Goal: Task Accomplishment & Management: Manage account settings

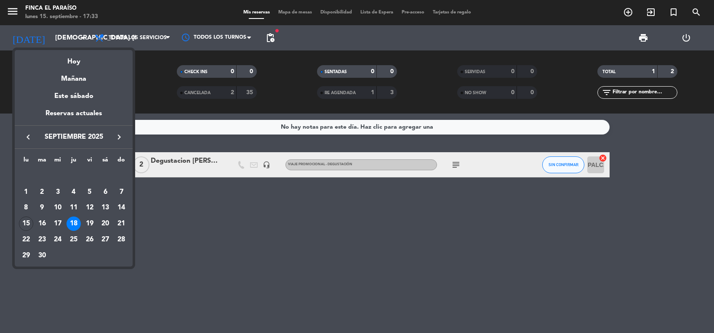
click at [118, 142] on button "keyboard_arrow_right" at bounding box center [119, 137] width 15 height 11
click at [73, 238] on div "23" at bounding box center [74, 240] width 14 height 14
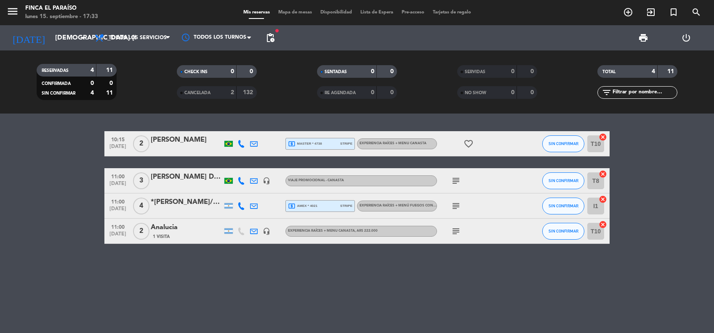
click at [455, 229] on icon "subject" at bounding box center [456, 231] width 10 height 10
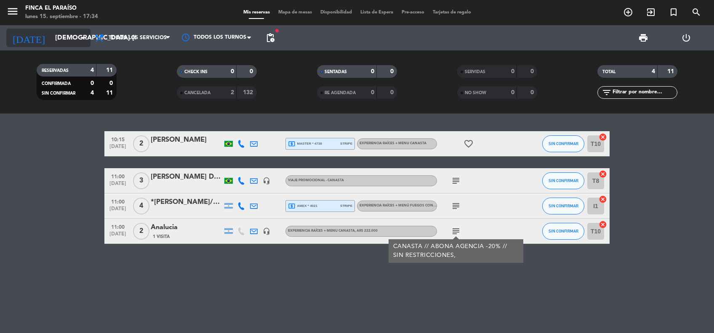
click at [64, 38] on input "[DEMOGRAPHIC_DATA] [DATE]" at bounding box center [95, 38] width 89 height 16
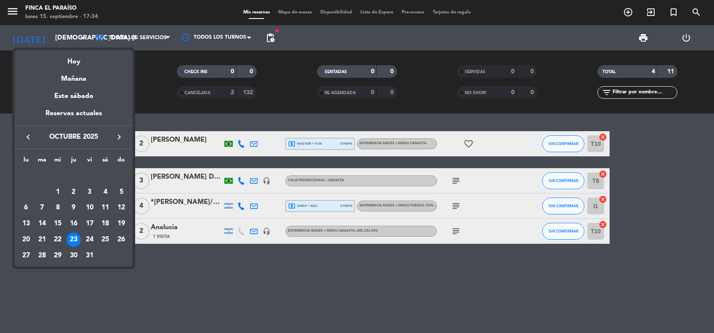
click at [29, 139] on icon "keyboard_arrow_left" at bounding box center [28, 137] width 10 height 10
click at [41, 256] on div "30" at bounding box center [42, 256] width 14 height 14
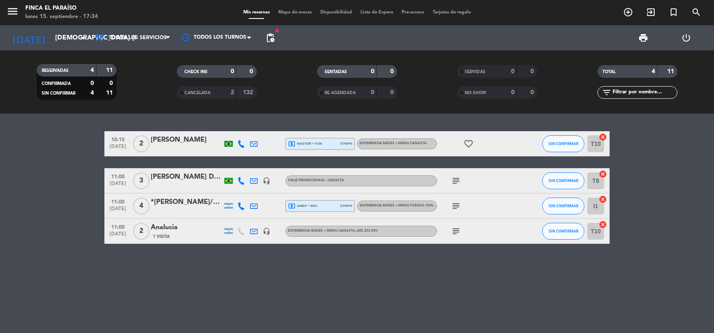
type input "[DATE] sep."
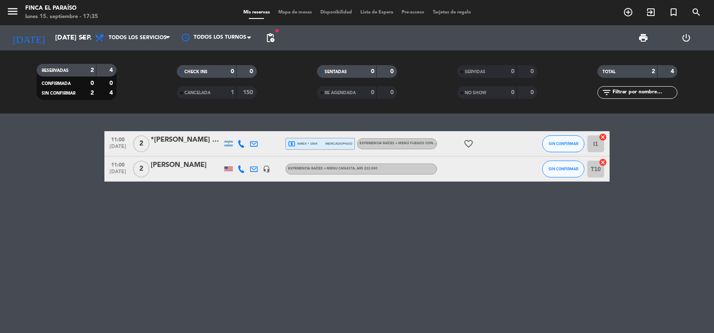
click at [189, 163] on div "[PERSON_NAME]" at bounding box center [187, 165] width 72 height 11
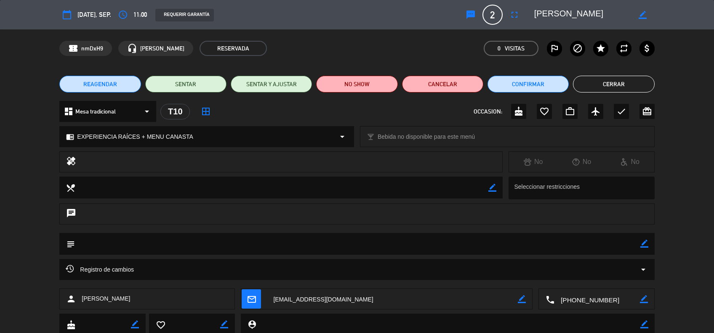
click at [644, 244] on icon "border_color" at bounding box center [644, 244] width 8 height 8
click at [597, 247] on textarea at bounding box center [357, 243] width 565 height 21
type textarea "[DEMOGRAPHIC_DATA] los pax acá"
click at [642, 243] on icon at bounding box center [644, 244] width 8 height 8
drag, startPoint x: 153, startPoint y: 298, endPoint x: 104, endPoint y: 301, distance: 48.9
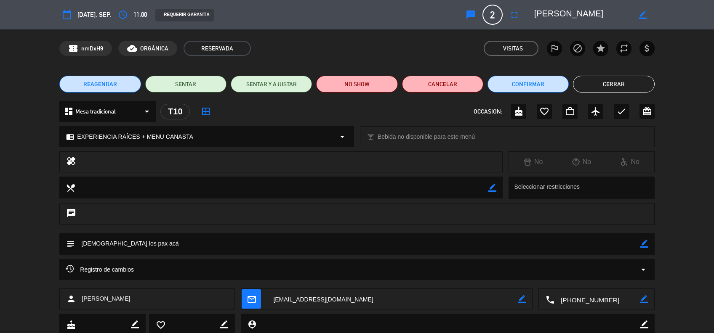
click at [104, 301] on div "person [PERSON_NAME]" at bounding box center [147, 299] width 176 height 21
copy span "[PERSON_NAME]"
click at [629, 90] on button "Cerrar" at bounding box center [613, 84] width 81 height 17
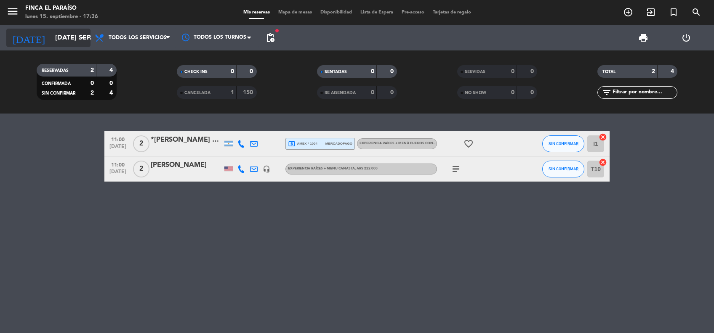
click at [67, 32] on input "[DATE] sep." at bounding box center [95, 38] width 89 height 16
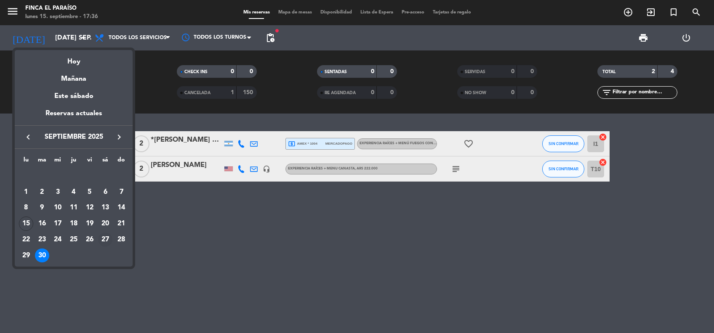
click at [104, 241] on div "27" at bounding box center [105, 240] width 14 height 14
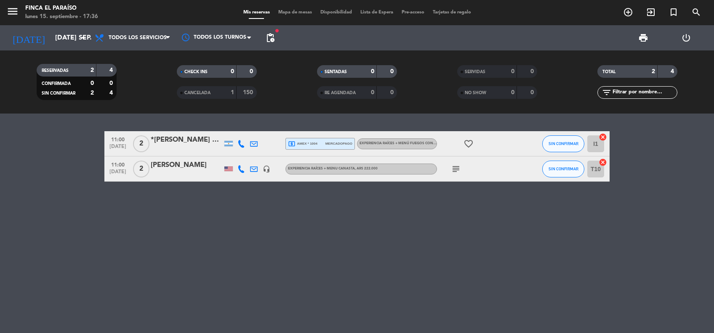
type input "sáb. [DATE]"
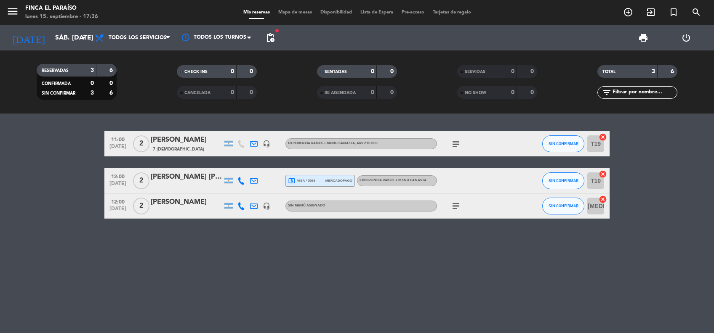
click at [453, 207] on icon "subject" at bounding box center [456, 206] width 10 height 10
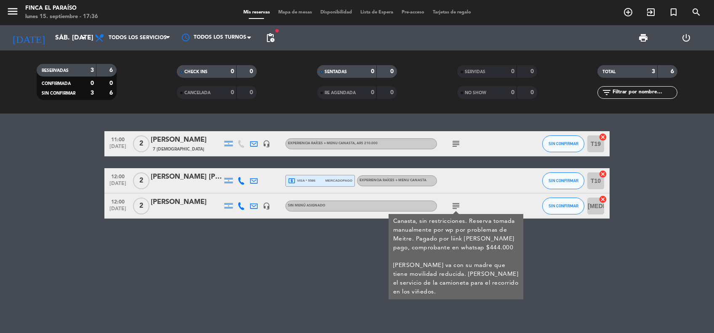
click at [183, 202] on div "[PERSON_NAME]" at bounding box center [187, 202] width 72 height 11
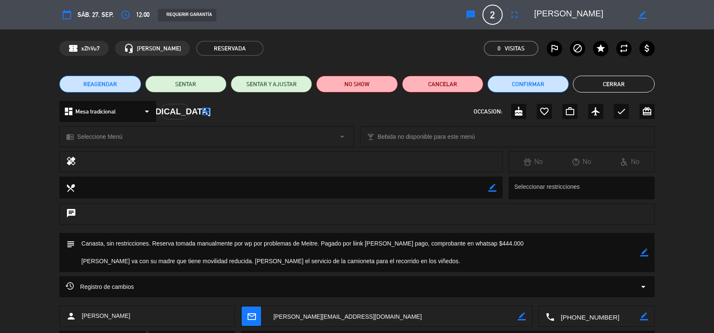
click at [642, 286] on icon "arrow_drop_down" at bounding box center [643, 287] width 10 height 10
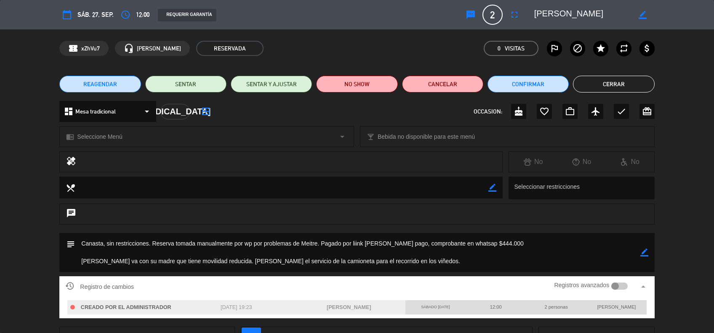
click at [678, 266] on div "subject border_color" at bounding box center [357, 254] width 714 height 43
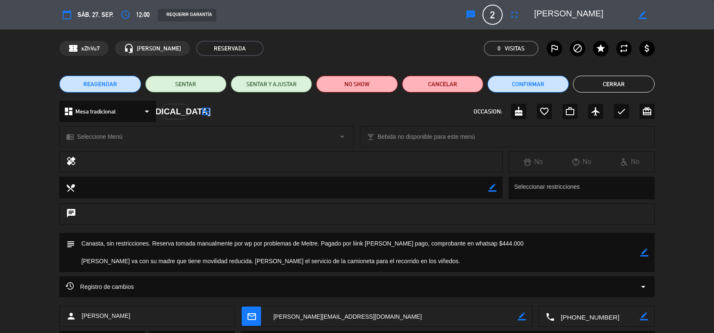
click at [629, 83] on button "Cerrar" at bounding box center [613, 84] width 81 height 17
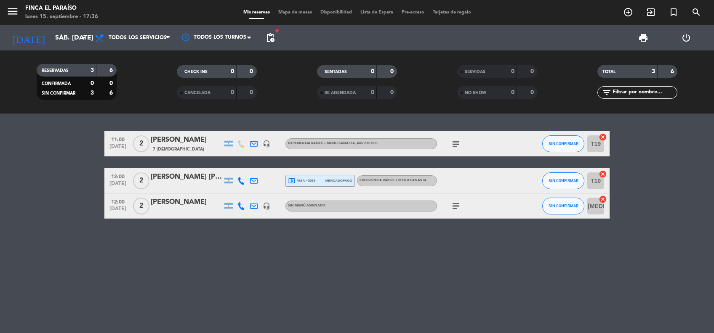
click at [175, 197] on div "[PERSON_NAME]" at bounding box center [187, 202] width 72 height 11
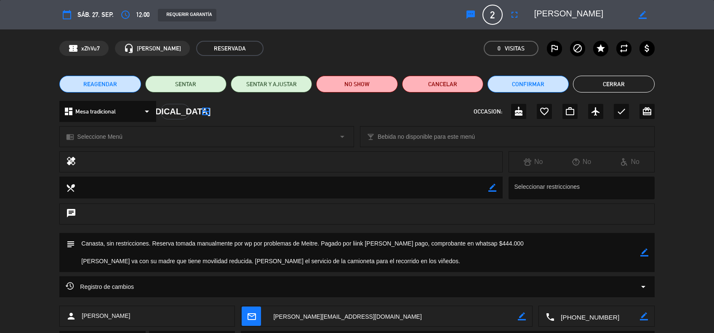
click at [147, 117] on div "dashboard Mesa tradicional arrow_drop_down" at bounding box center [107, 111] width 97 height 21
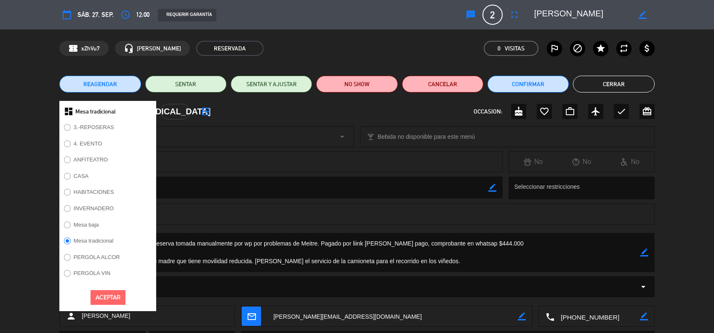
click at [98, 297] on button "Aceptar" at bounding box center [108, 297] width 35 height 15
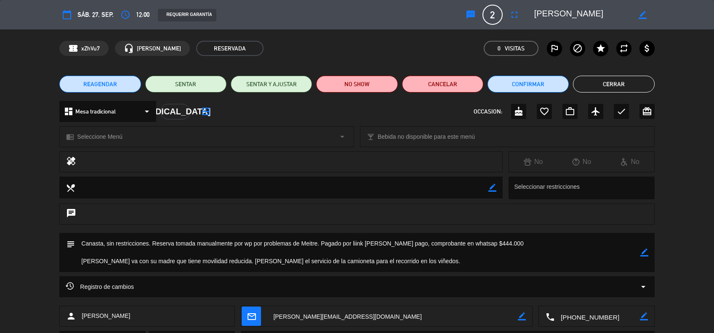
click at [109, 141] on span "Seleccione Menú" at bounding box center [99, 137] width 45 height 10
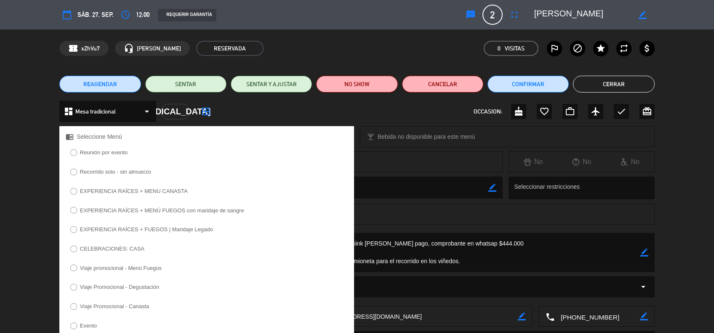
click at [157, 193] on label "EXPERIENCIA RAÍCES + MENU CANASTA" at bounding box center [134, 191] width 108 height 5
select select
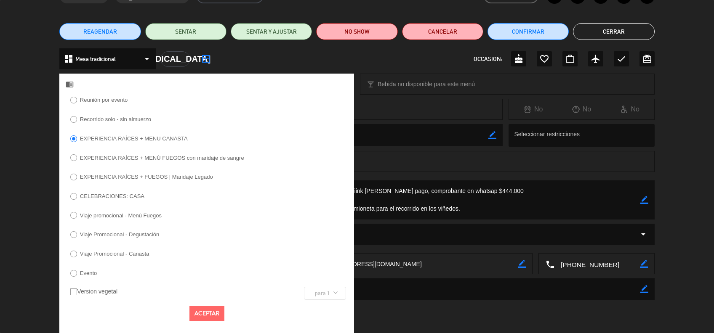
scroll to position [53, 0]
click at [201, 317] on button "Aceptar" at bounding box center [206, 313] width 35 height 15
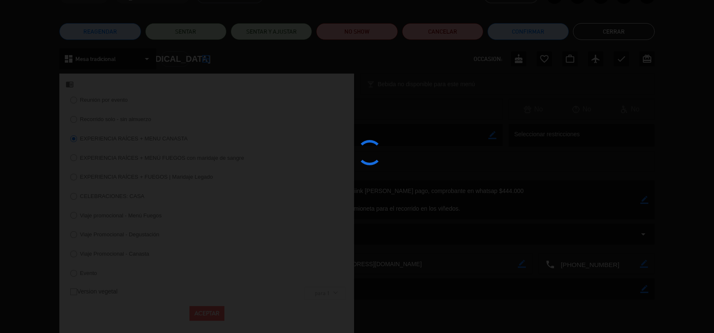
scroll to position [44, 0]
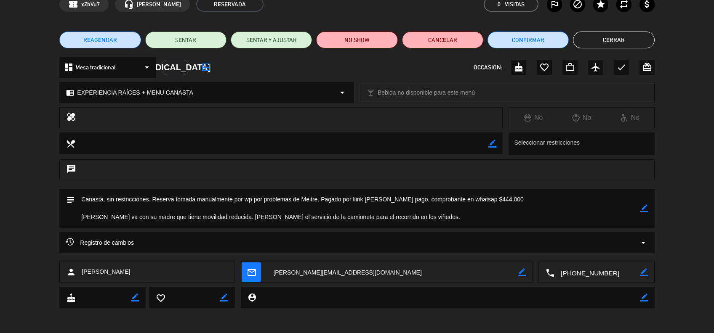
click at [613, 40] on button "Cerrar" at bounding box center [613, 40] width 81 height 17
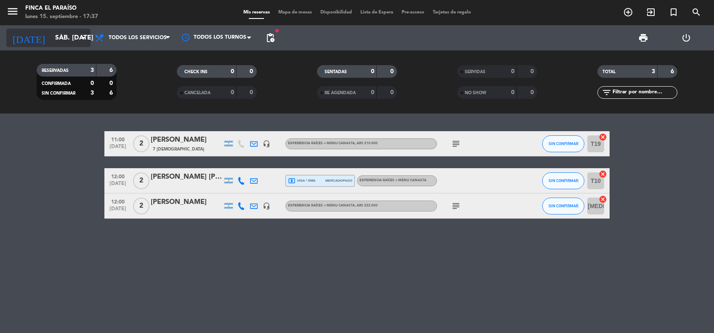
click at [51, 37] on input "sáb. [DATE]" at bounding box center [95, 38] width 89 height 16
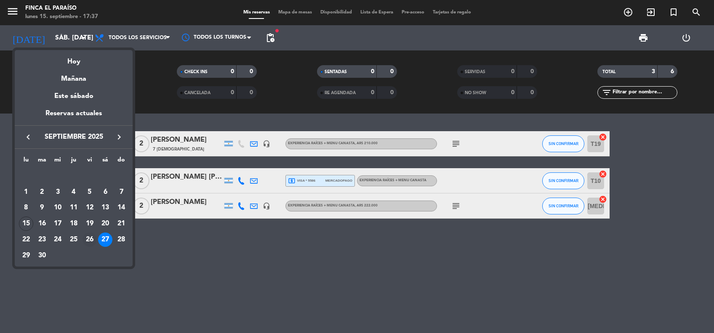
click at [88, 237] on div "26" at bounding box center [90, 240] width 14 height 14
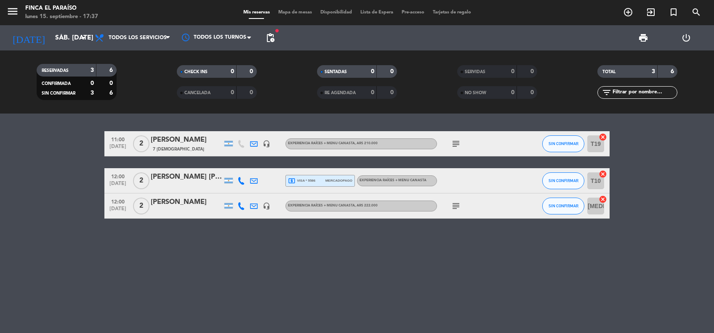
type input "vie. [DATE]"
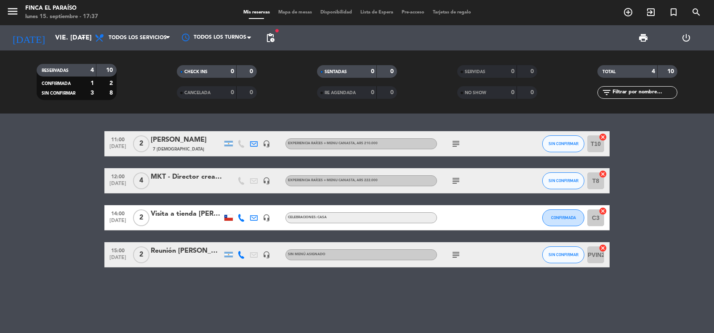
click at [456, 184] on icon "subject" at bounding box center [456, 181] width 10 height 10
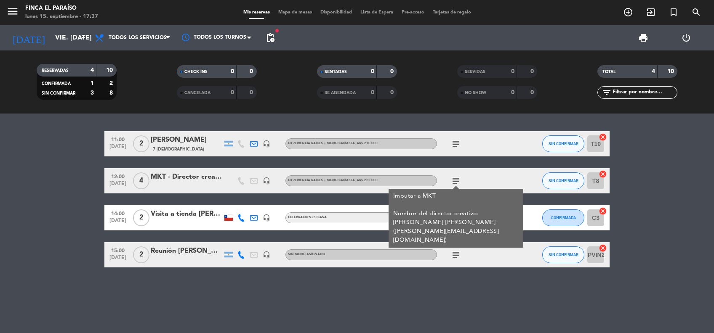
click at [173, 176] on div "MKT - Director creativo de agencia" at bounding box center [187, 177] width 72 height 11
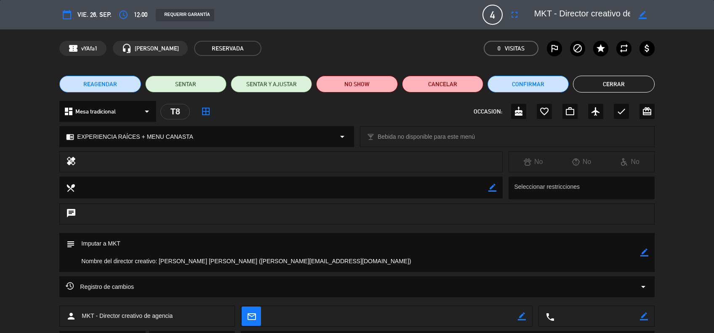
click at [175, 133] on span "EXPERIENCIA RAÍCES + MENU CANASTA" at bounding box center [135, 137] width 116 height 10
select select
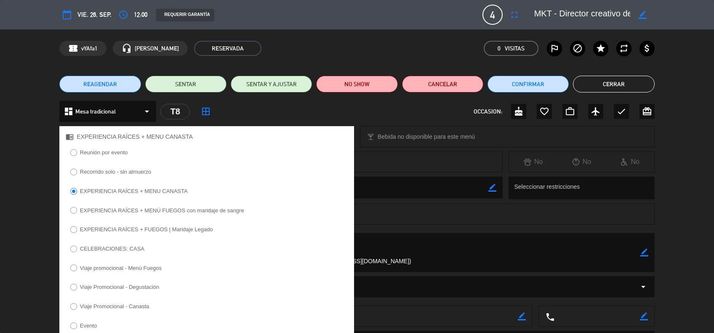
click at [18, 236] on div "subject border_color" at bounding box center [357, 254] width 714 height 43
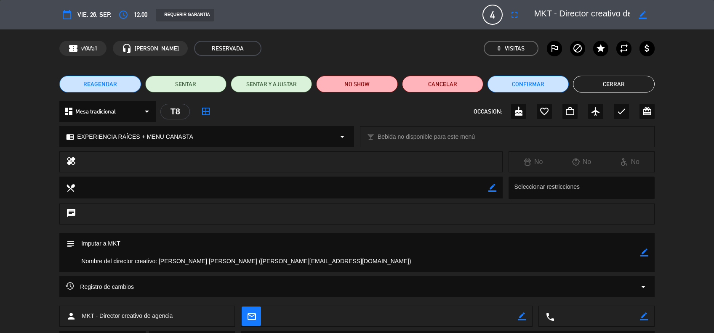
click at [349, 141] on div "chrome_reader_mode EXPERIENCIA RAÍCES + MENU CANASTA arrow_drop_down" at bounding box center [207, 137] width 294 height 20
select select
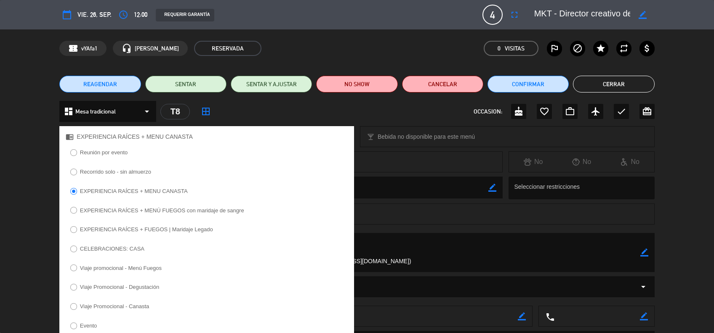
click at [135, 305] on label "Viaje Promocional - Canasta" at bounding box center [114, 306] width 69 height 5
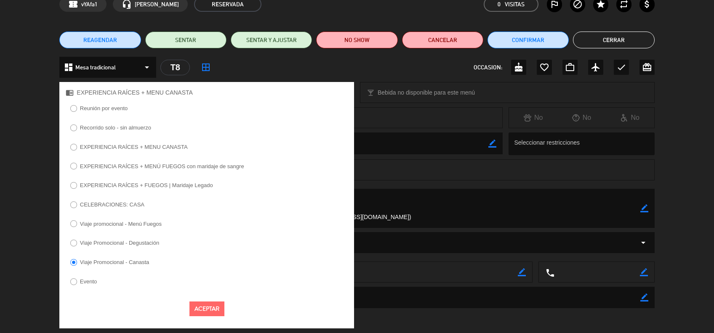
click at [218, 309] on button "Aceptar" at bounding box center [206, 309] width 35 height 15
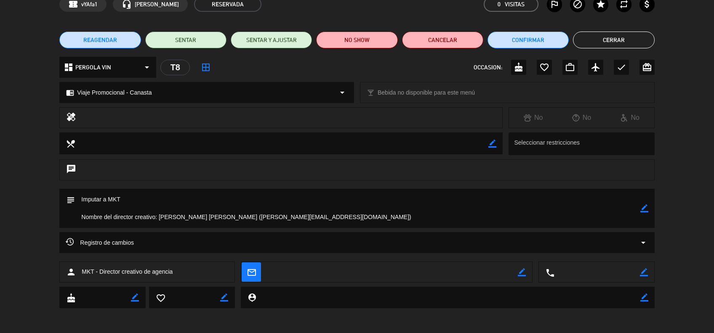
click at [619, 44] on button "Cerrar" at bounding box center [613, 40] width 81 height 17
